Goal: Answer question/provide support: Share knowledge or assist other users

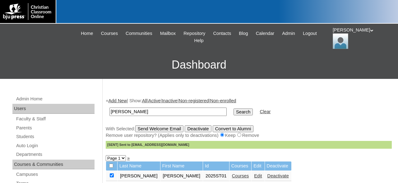
click at [371, 31] on icon at bounding box center [372, 30] width 3 height 2
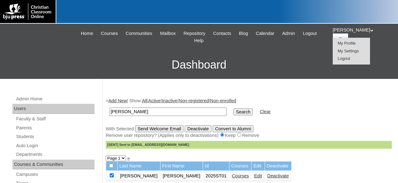
click at [344, 59] on span "Logout" at bounding box center [344, 58] width 12 height 5
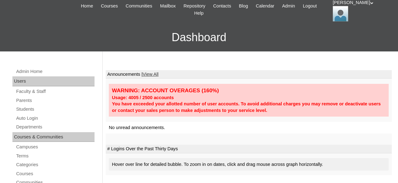
scroll to position [97, 0]
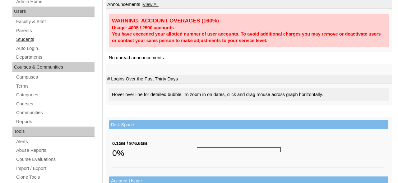
click at [30, 38] on link "Students" at bounding box center [55, 39] width 79 height 8
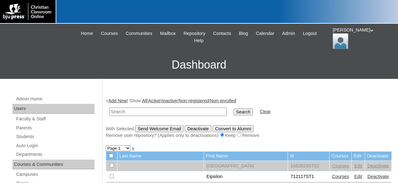
click at [183, 112] on input "text" at bounding box center [168, 111] width 117 height 8
type input "Knudson"
click at [234, 108] on input "Search" at bounding box center [243, 111] width 19 height 7
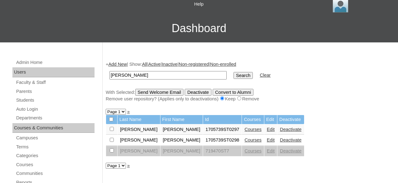
scroll to position [97, 0]
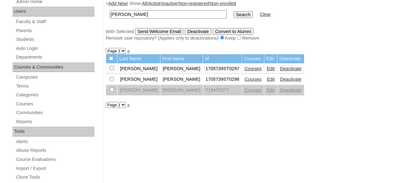
click at [267, 70] on link "Edit" at bounding box center [271, 68] width 8 height 5
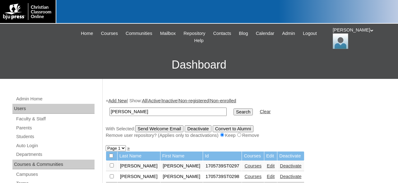
scroll to position [97, 0]
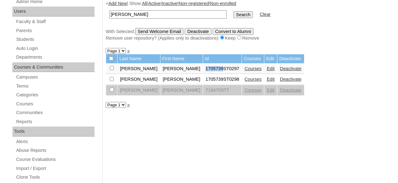
drag, startPoint x: 175, startPoint y: 71, endPoint x: 193, endPoint y: 72, distance: 18.1
click at [203, 72] on td "1705739ST0297" at bounding box center [222, 68] width 39 height 11
copy td "1705739"
click at [267, 69] on link "Edit" at bounding box center [271, 68] width 8 height 5
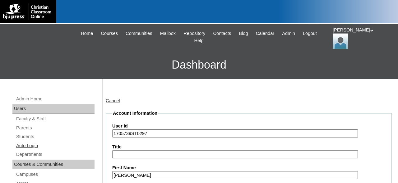
click at [36, 144] on link "Auto Login" at bounding box center [55, 146] width 79 height 8
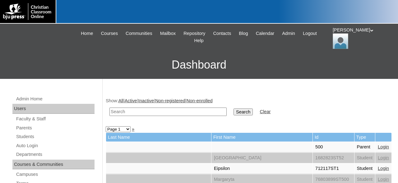
click at [197, 112] on input "text" at bounding box center [168, 111] width 117 height 8
type input "[PERSON_NAME]"
click at [234, 108] on input "Search" at bounding box center [243, 111] width 19 height 7
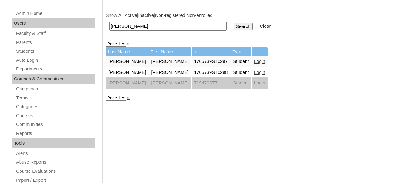
scroll to position [97, 0]
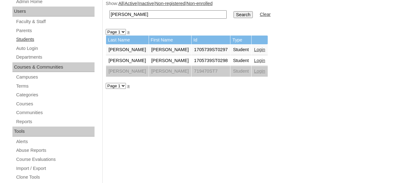
click at [29, 39] on link "Students" at bounding box center [55, 39] width 79 height 8
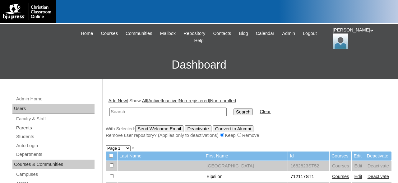
click at [27, 125] on link "Parents" at bounding box center [55, 128] width 79 height 8
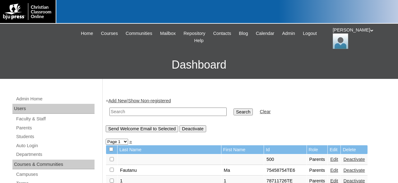
click at [183, 110] on input "text" at bounding box center [168, 111] width 117 height 8
type input "knudson"
click at [234, 108] on input "Search" at bounding box center [243, 111] width 19 height 7
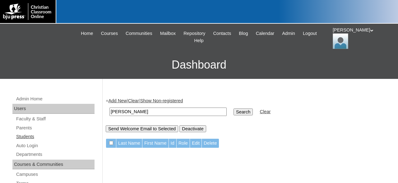
click at [32, 136] on link "Students" at bounding box center [55, 137] width 79 height 8
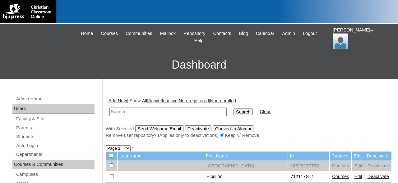
click at [172, 114] on input "text" at bounding box center [168, 111] width 117 height 8
type input "[PERSON_NAME]"
click at [234, 108] on input "Search" at bounding box center [243, 111] width 19 height 7
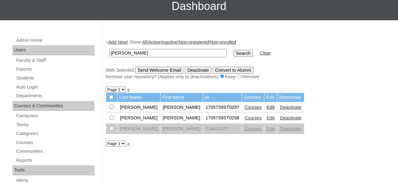
scroll to position [65, 0]
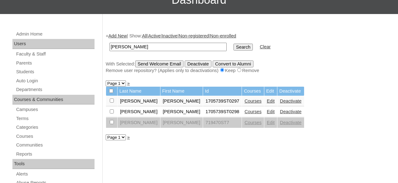
click at [267, 114] on link "Edit" at bounding box center [271, 111] width 8 height 5
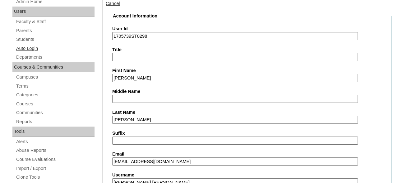
click at [37, 48] on link "Auto Login" at bounding box center [55, 48] width 79 height 8
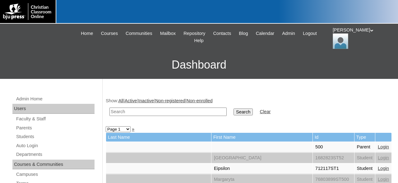
click at [206, 111] on input "text" at bounding box center [168, 111] width 117 height 8
type input "[PERSON_NAME]"
click at [234, 108] on input "Search" at bounding box center [243, 111] width 19 height 7
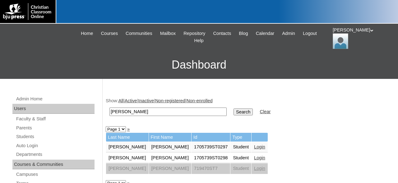
click at [254, 147] on link "Login" at bounding box center [259, 146] width 11 height 5
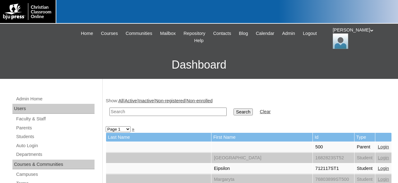
click at [176, 113] on input "text" at bounding box center [168, 111] width 117 height 8
type input "[PERSON_NAME]"
click at [234, 108] on input "Search" at bounding box center [243, 111] width 19 height 7
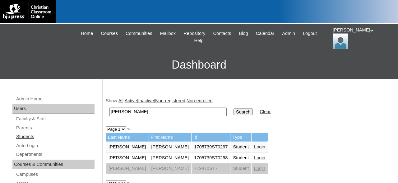
click at [28, 136] on link "Students" at bounding box center [55, 137] width 79 height 8
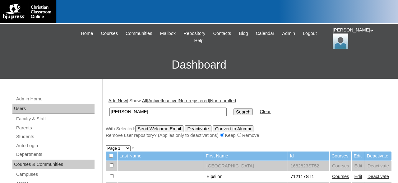
type input "[PERSON_NAME]"
click at [234, 108] on input "Search" at bounding box center [243, 111] width 19 height 7
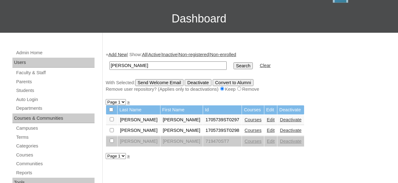
scroll to position [97, 0]
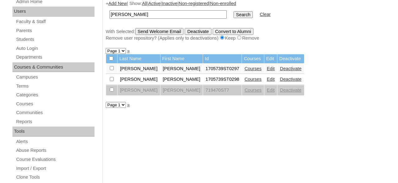
click at [267, 68] on link "Edit" at bounding box center [271, 68] width 8 height 5
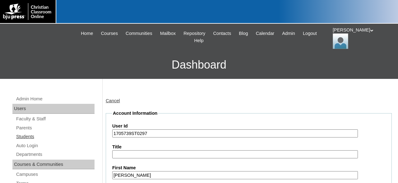
click at [28, 134] on link "Students" at bounding box center [55, 137] width 79 height 8
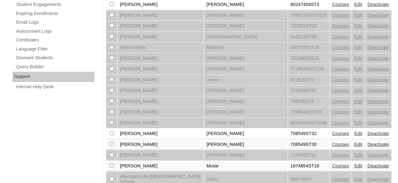
scroll to position [421, 0]
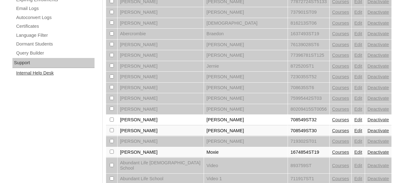
click at [47, 69] on link "Internal Help Desk" at bounding box center [55, 73] width 79 height 8
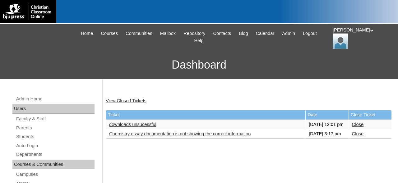
click at [133, 125] on link "downloads unsucessful" at bounding box center [132, 124] width 47 height 5
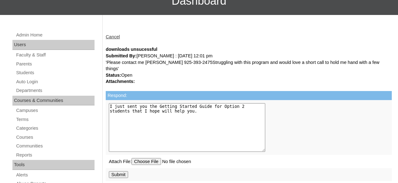
scroll to position [65, 0]
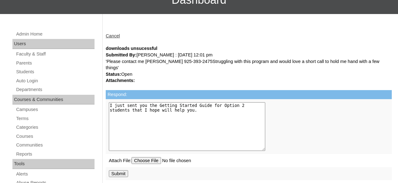
type textarea "I just sent you the Getting Started Guide for Option 2 students that I hope wil…"
click at [120, 176] on input "Submit" at bounding box center [118, 173] width 19 height 7
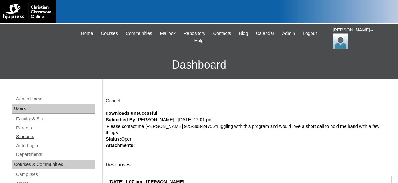
click at [30, 136] on link "Students" at bounding box center [55, 137] width 79 height 8
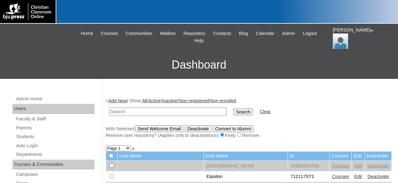
click at [183, 111] on input "text" at bounding box center [168, 111] width 117 height 8
type input "709529"
click at [234, 108] on input "Search" at bounding box center [243, 111] width 19 height 7
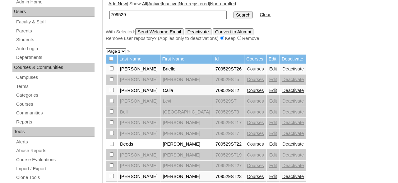
scroll to position [129, 0]
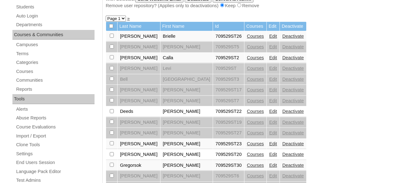
click at [247, 39] on link "Courses" at bounding box center [255, 36] width 17 height 5
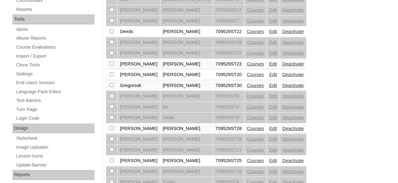
scroll to position [214, 0]
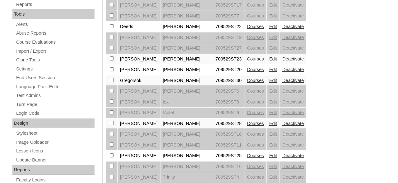
click at [247, 126] on link "Courses" at bounding box center [255, 123] width 17 height 5
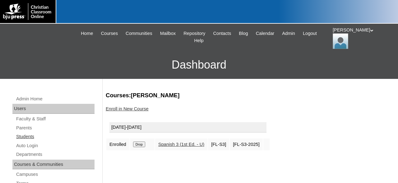
click at [30, 135] on link "Students" at bounding box center [55, 137] width 79 height 8
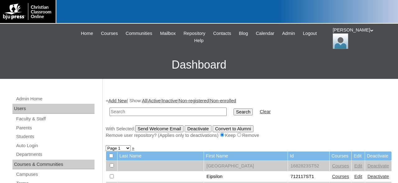
click at [175, 113] on input "text" at bounding box center [168, 111] width 117 height 8
type input "709529"
click at [234, 108] on input "Search" at bounding box center [243, 111] width 19 height 7
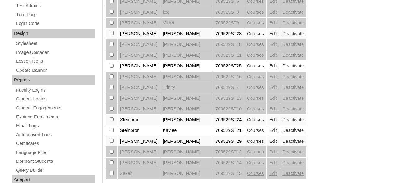
scroll to position [259, 0]
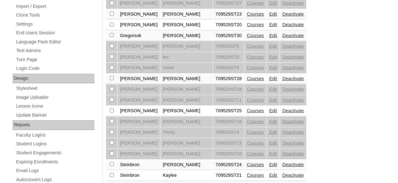
click at [247, 81] on link "Courses" at bounding box center [255, 78] width 17 height 5
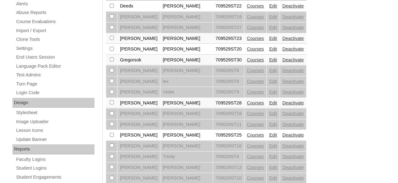
scroll to position [246, 0]
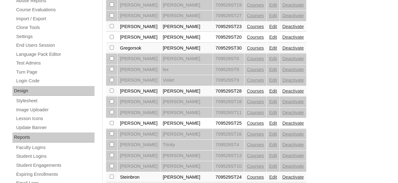
click at [247, 125] on link "Courses" at bounding box center [255, 122] width 17 height 5
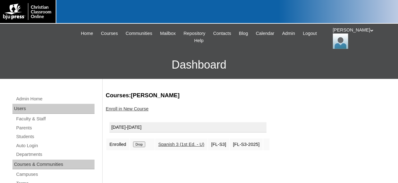
click at [371, 31] on icon at bounding box center [372, 30] width 3 height 2
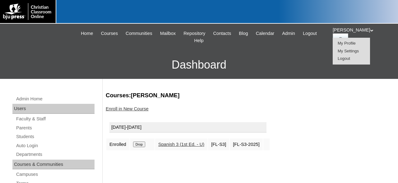
click at [347, 58] on span "Logout" at bounding box center [344, 58] width 12 height 5
